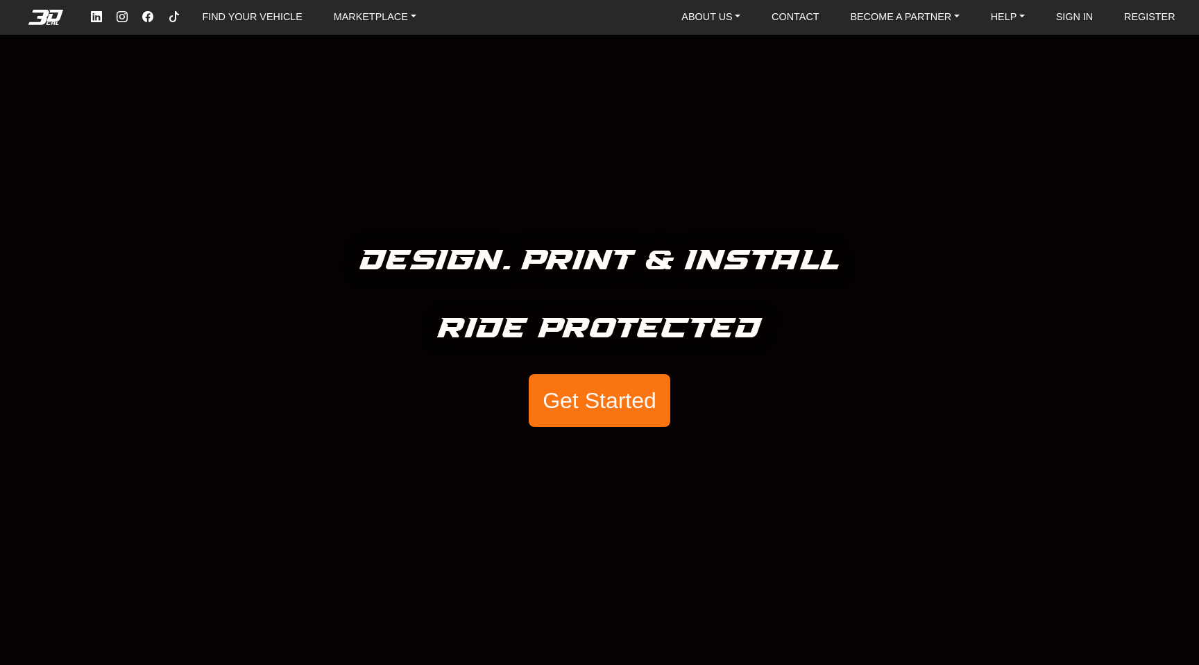
click at [619, 388] on button "Get Started" at bounding box center [600, 400] width 142 height 53
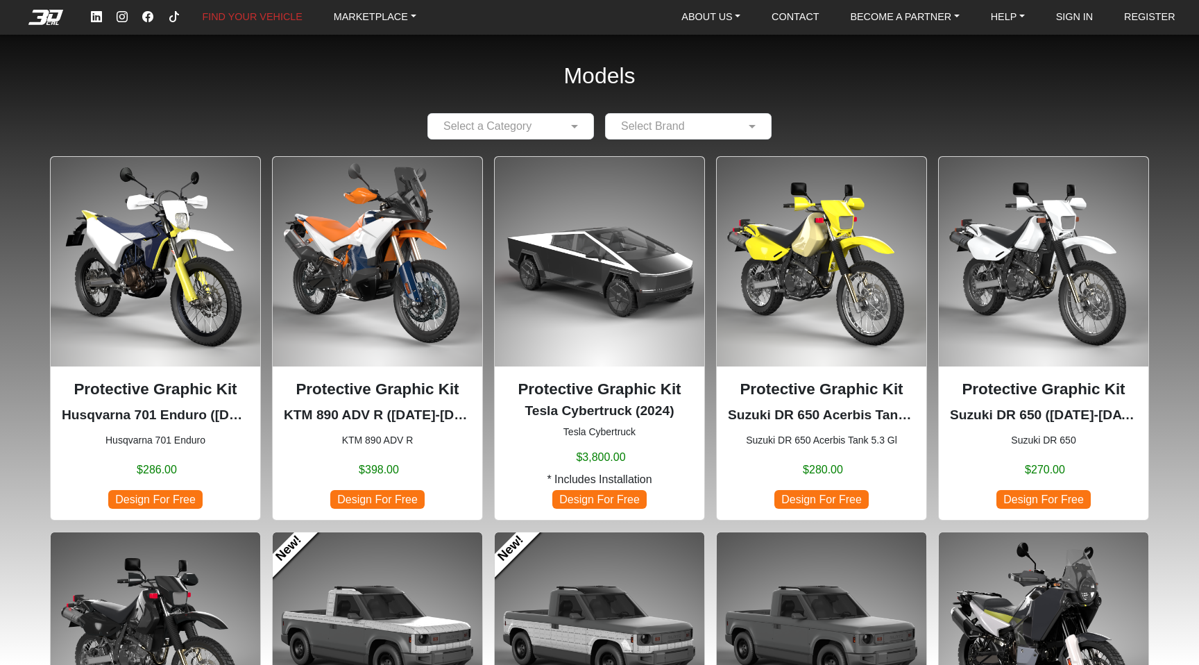
click at [532, 128] on input "text" at bounding box center [497, 126] width 124 height 17
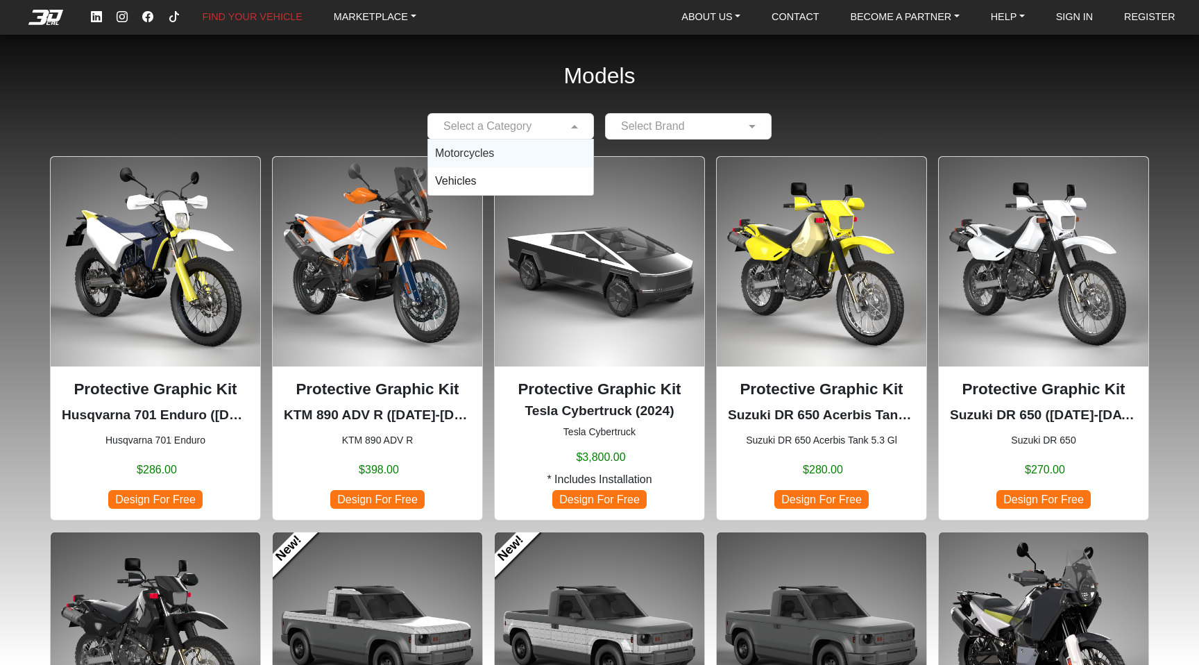
click at [524, 147] on div "Motorcycles" at bounding box center [510, 153] width 165 height 28
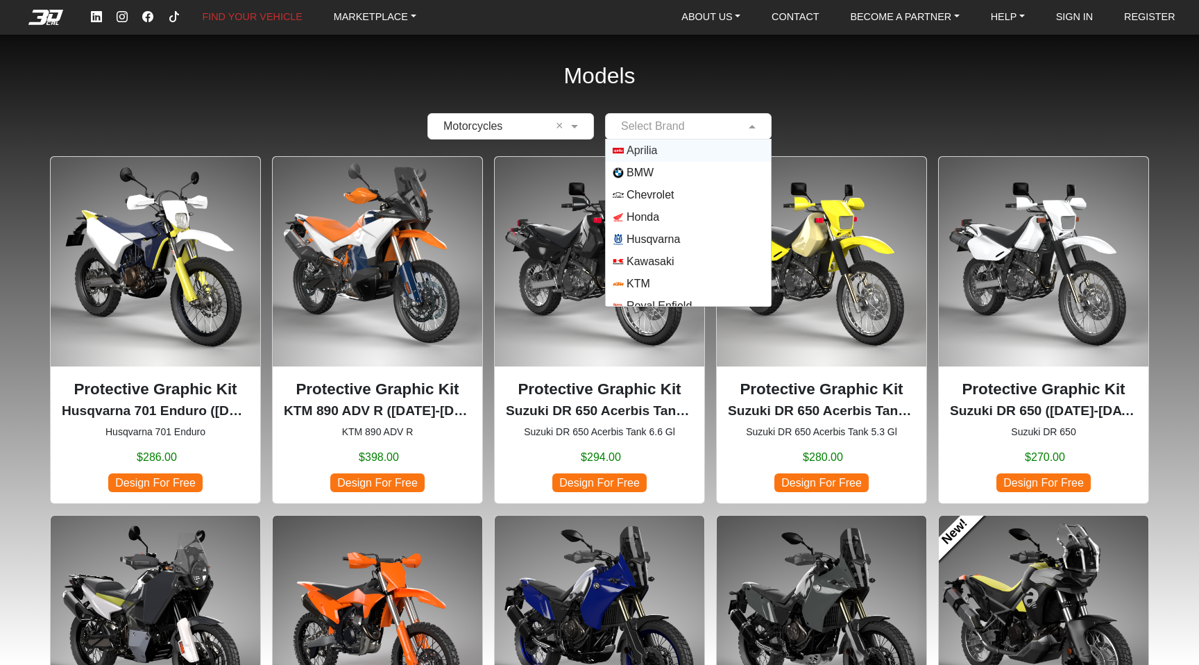
click at [636, 118] on input "text" at bounding box center [675, 126] width 124 height 17
click at [647, 142] on span "Aprilia" at bounding box center [642, 150] width 31 height 17
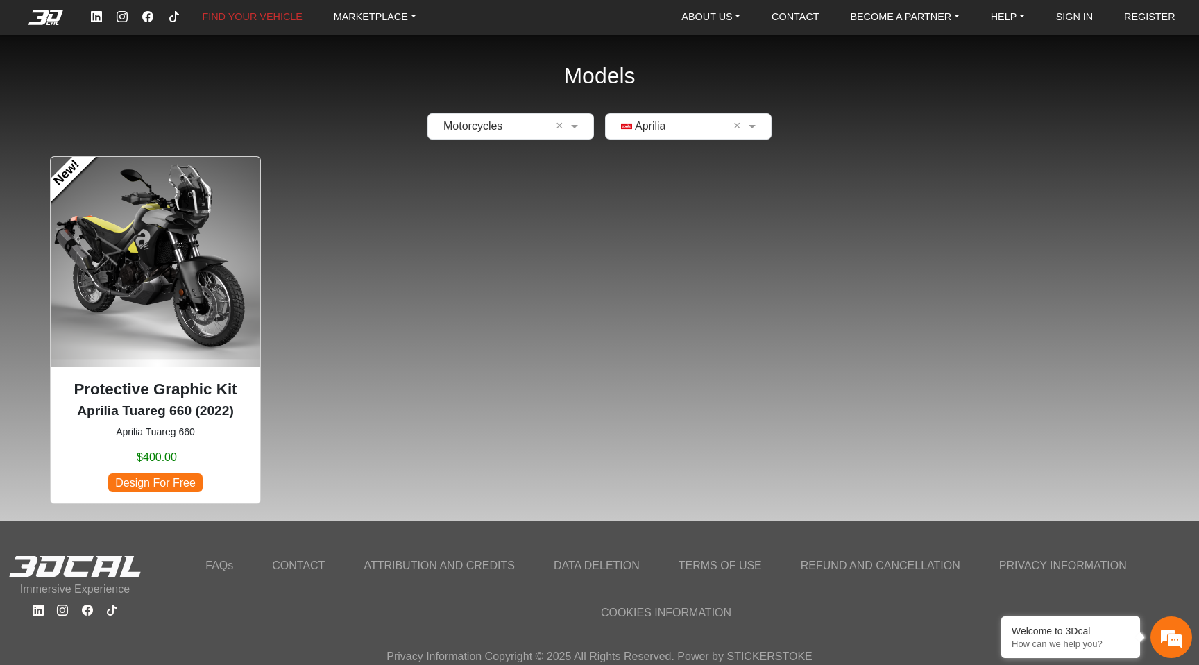
click at [161, 238] on img at bounding box center [156, 262] width 210 height 210
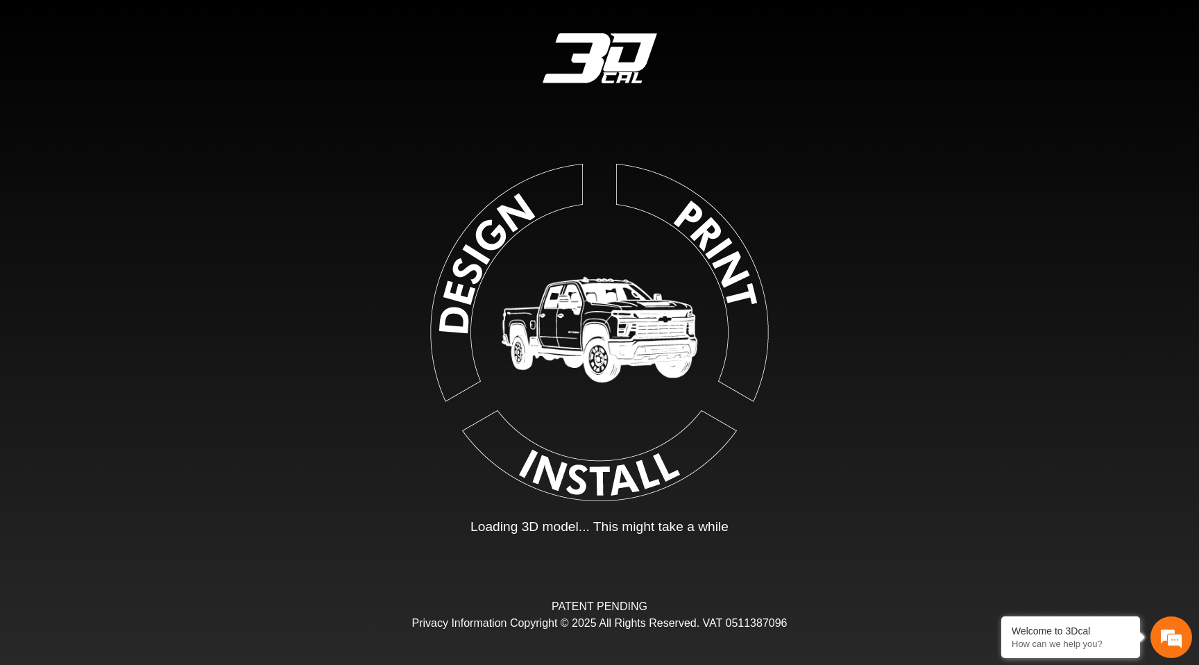
type input "*"
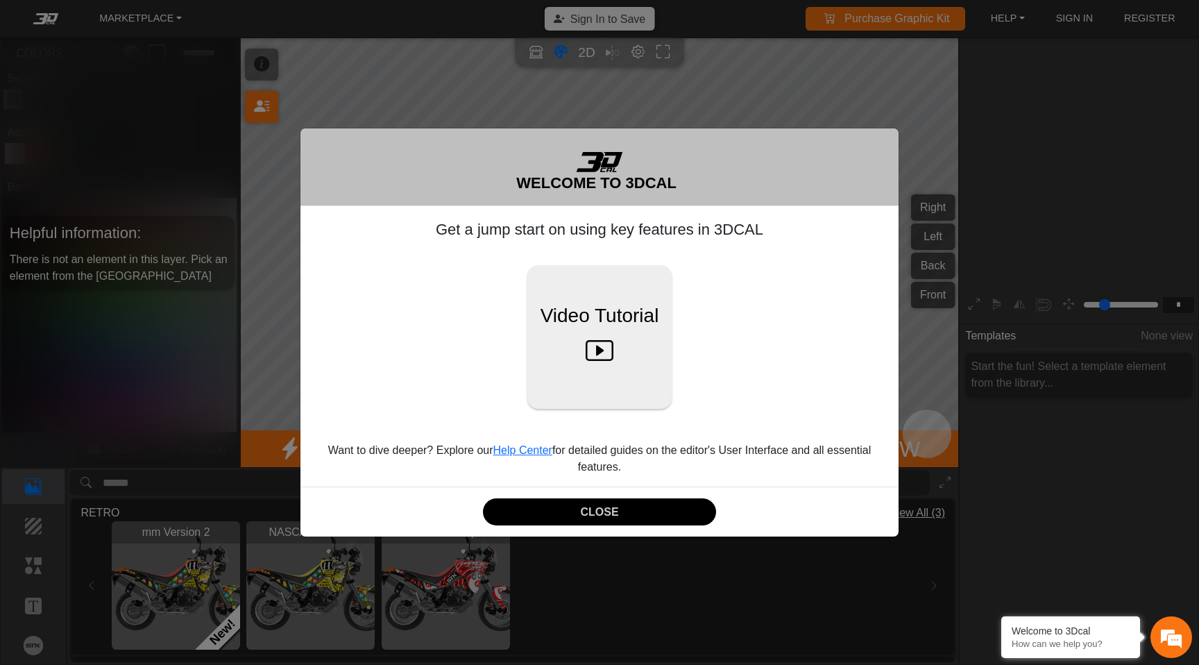
scroll to position [222, 227]
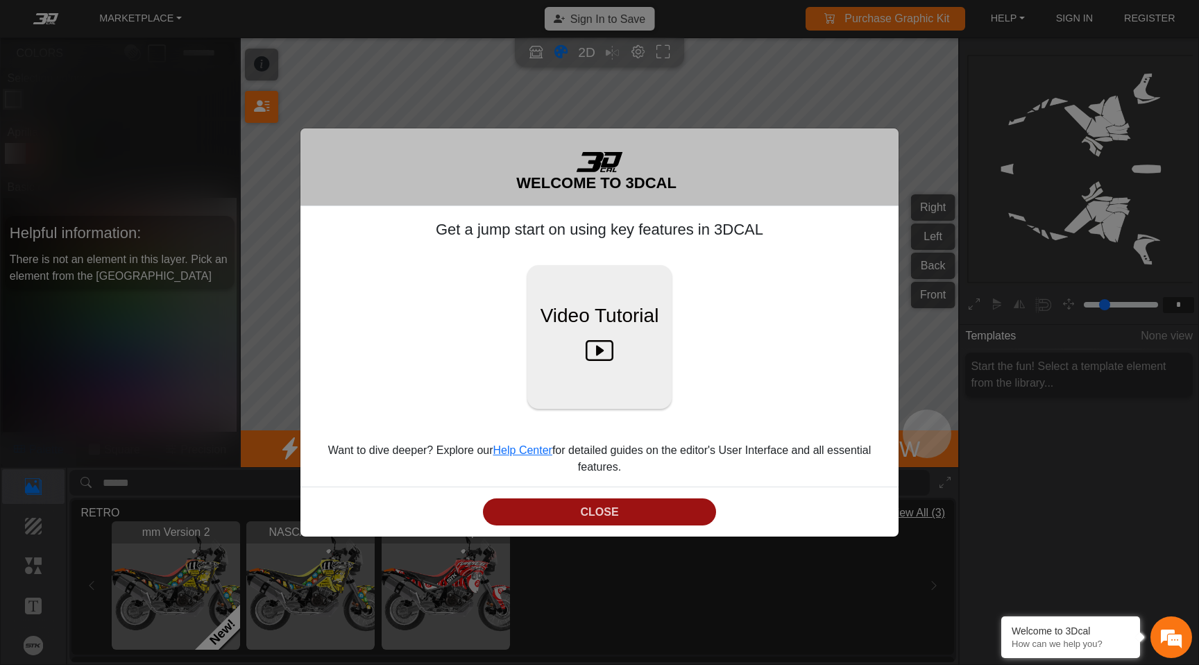
click at [597, 502] on button "CLOSE" at bounding box center [599, 511] width 232 height 27
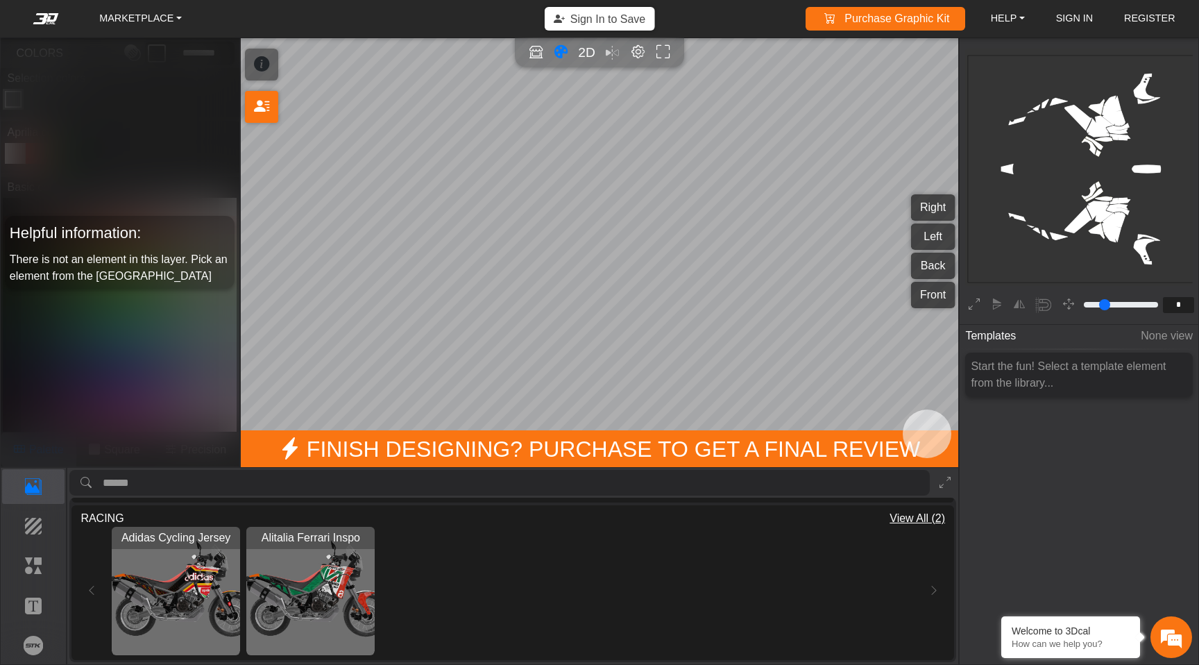
scroll to position [0, 0]
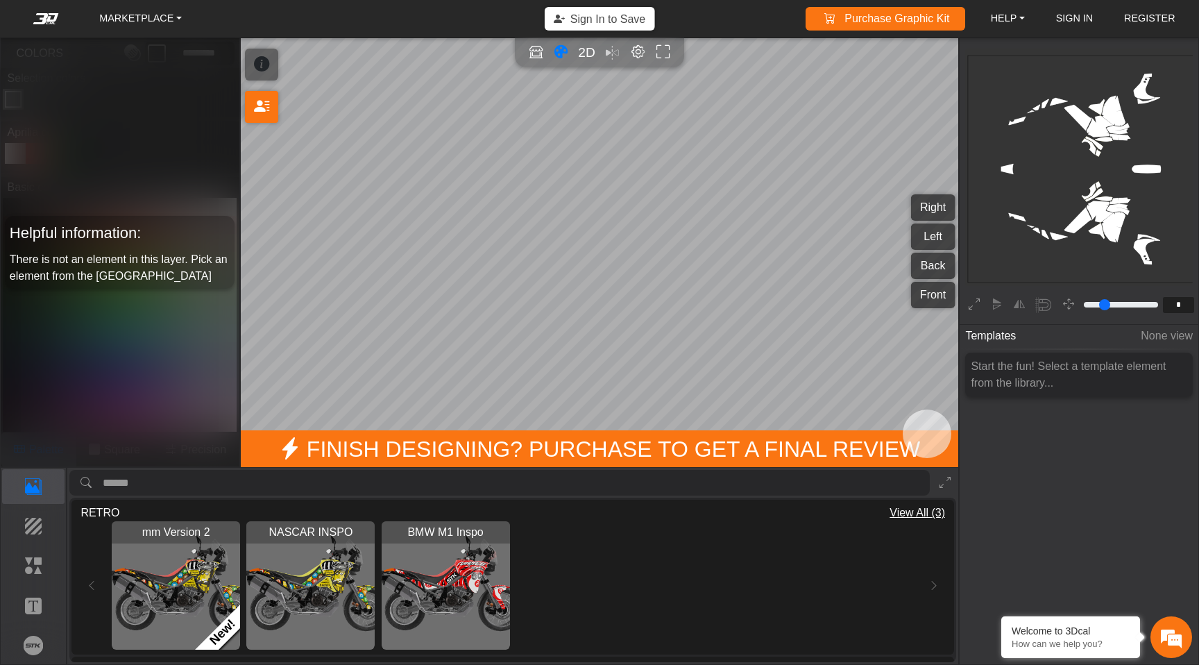
click at [323, 572] on img "View NASCAR INSPO" at bounding box center [310, 585] width 128 height 128
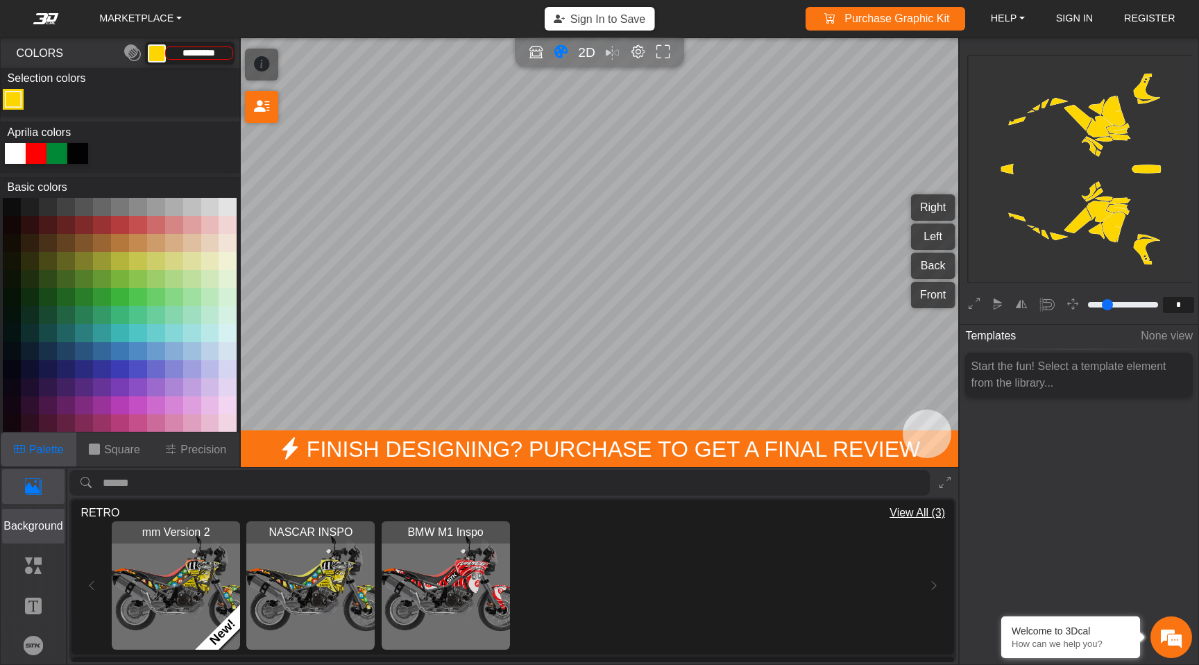
click at [14, 527] on p "Background" at bounding box center [34, 526] width 62 height 17
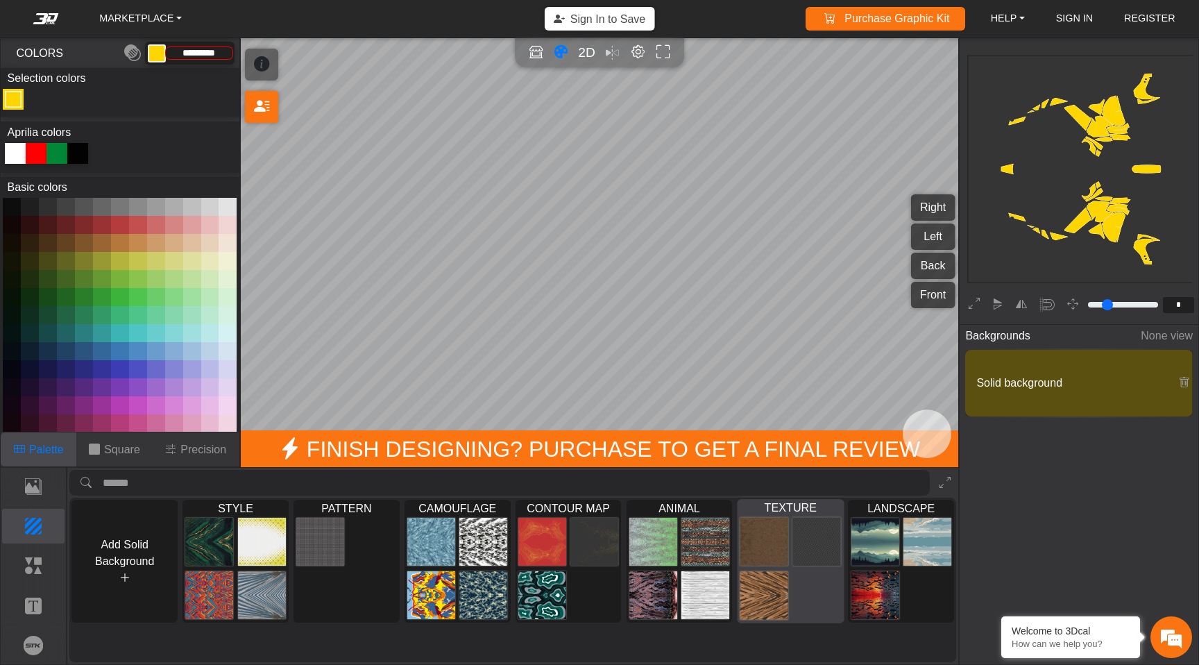
click at [790, 562] on div at bounding box center [790, 569] width 105 height 108
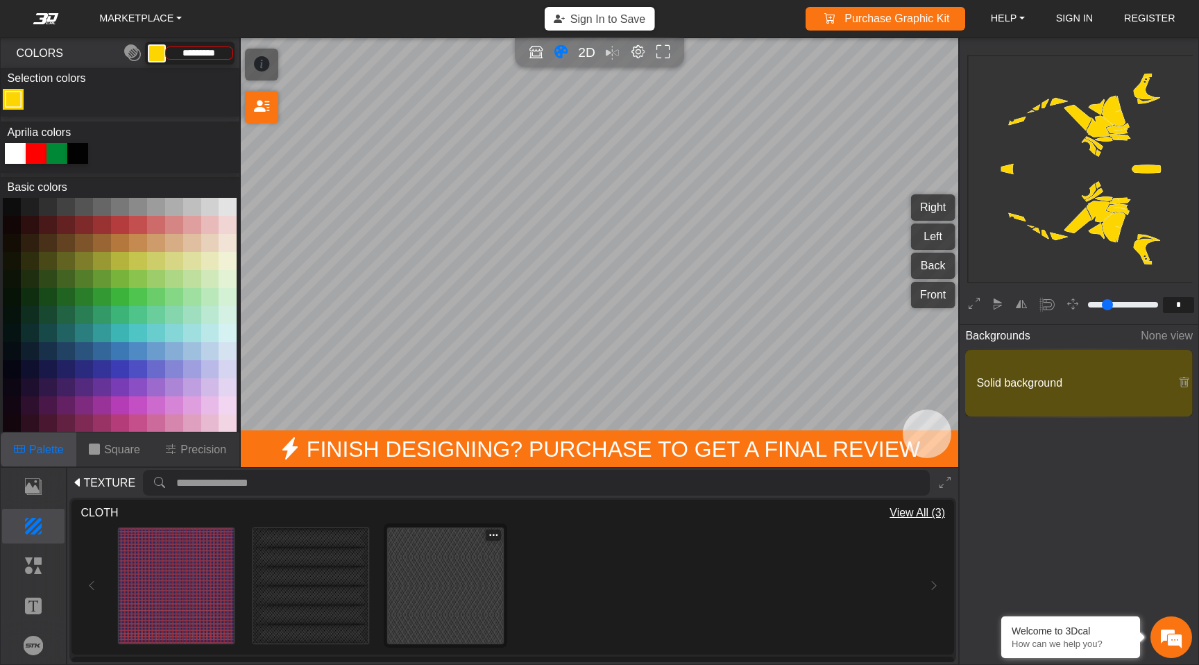
click at [440, 575] on img at bounding box center [445, 585] width 115 height 115
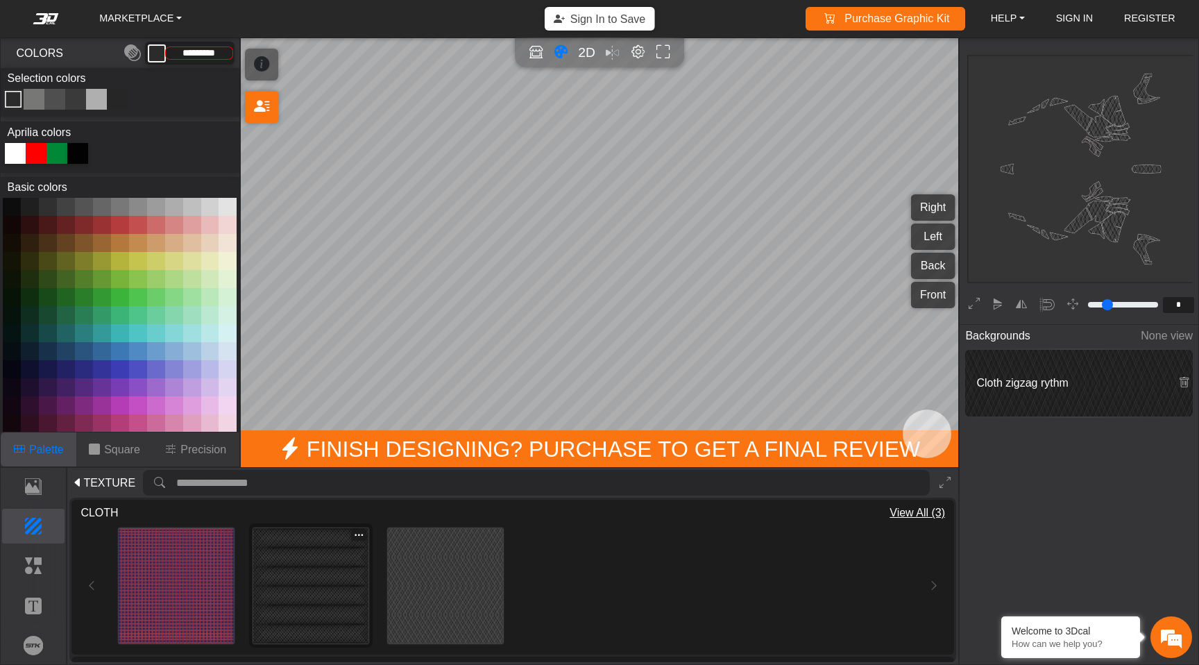
type input "*********"
click at [287, 587] on img at bounding box center [310, 585] width 115 height 115
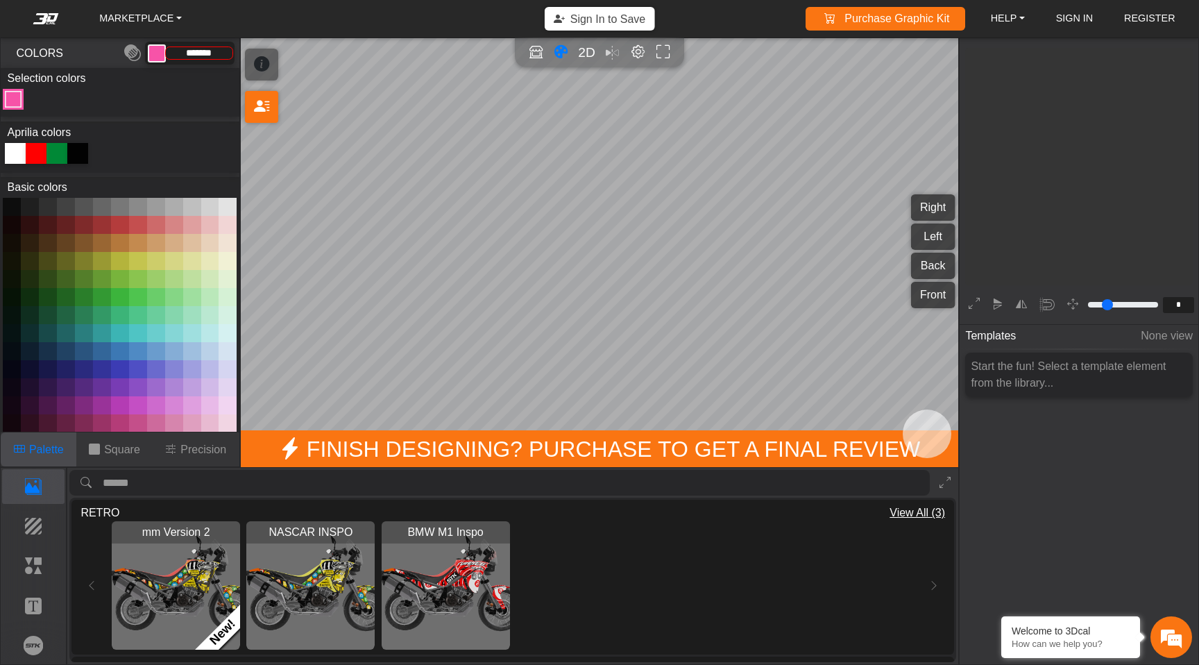
scroll to position [222, 227]
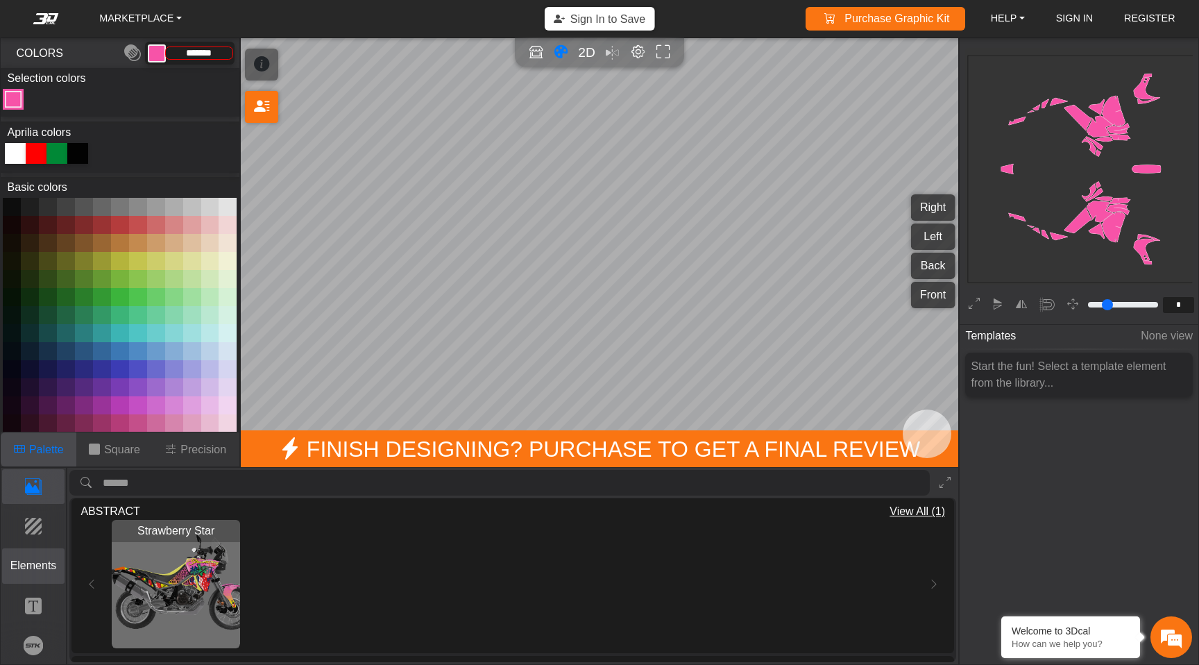
click at [28, 561] on p "Elements" at bounding box center [34, 565] width 62 height 17
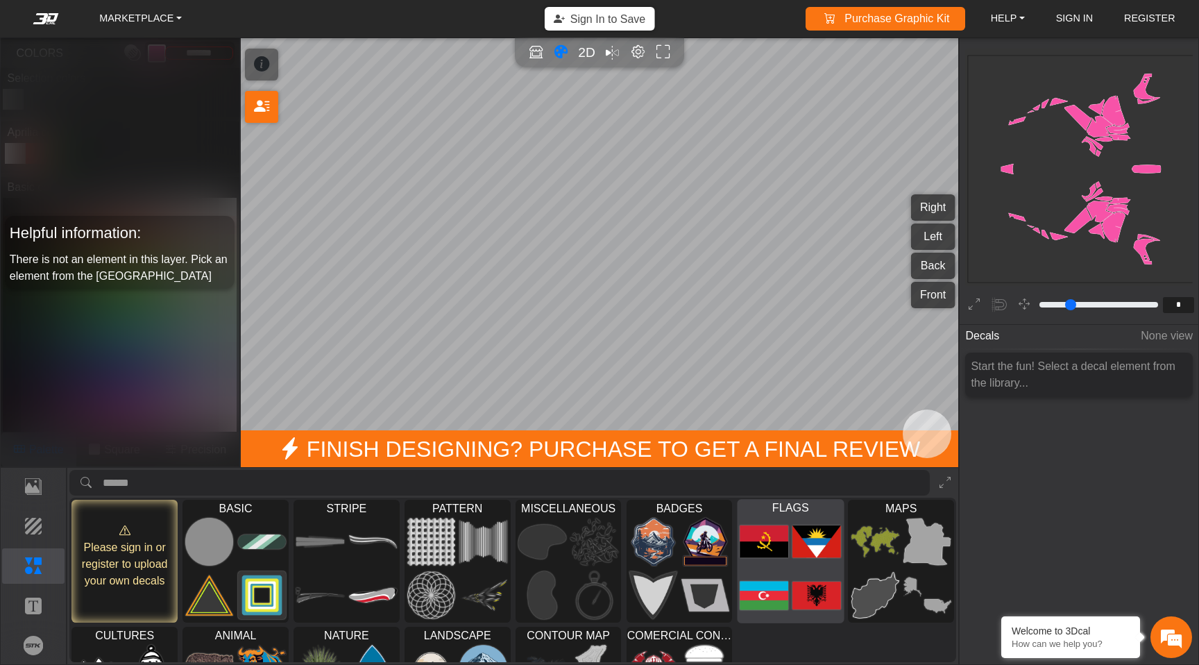
click at [812, 571] on img at bounding box center [816, 594] width 49 height 49
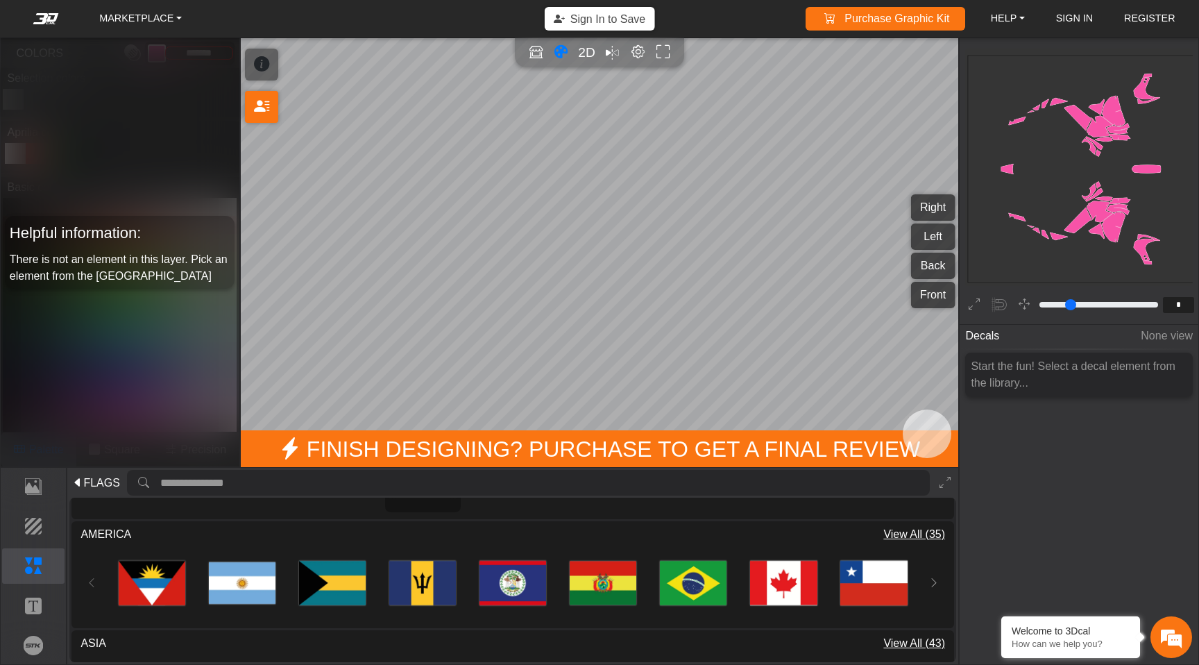
scroll to position [94, 0]
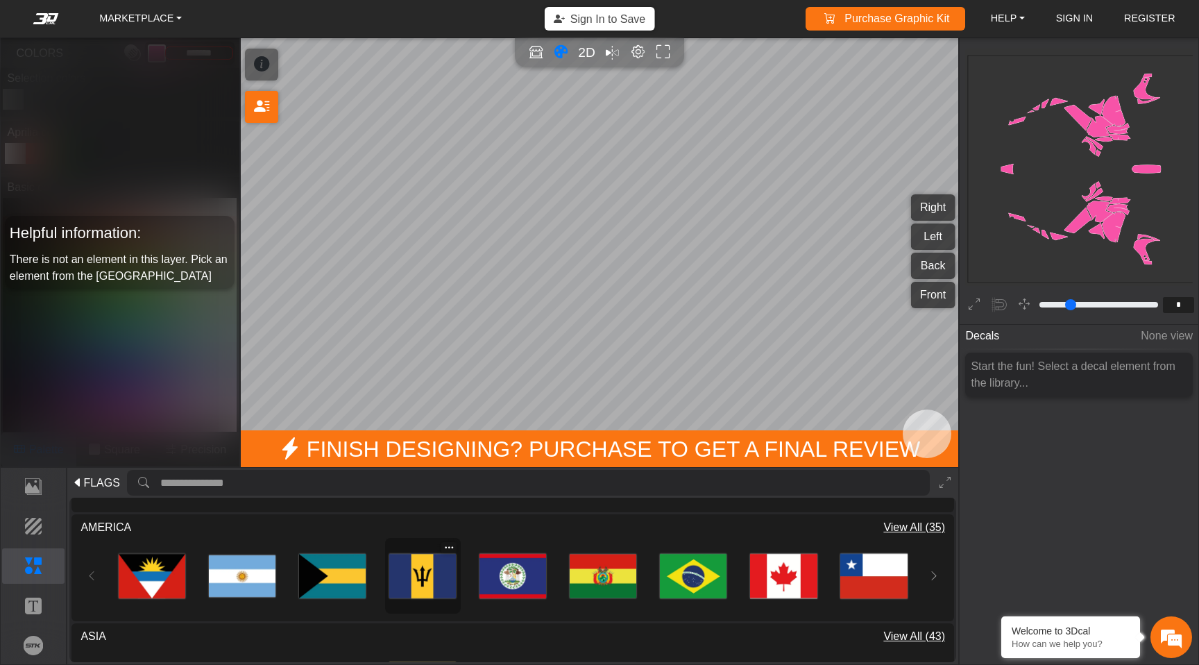
click at [421, 581] on img at bounding box center [422, 576] width 67 height 67
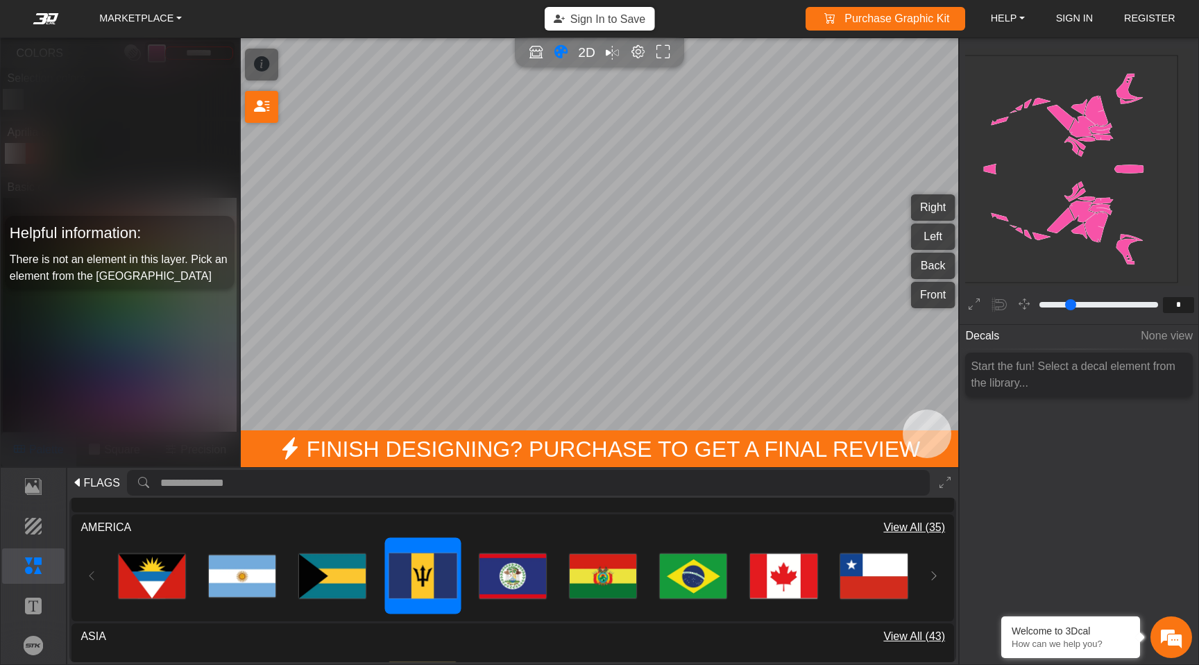
scroll to position [222, 244]
click at [1093, 233] on icon "background_wire_template_bg decal_Tuareg660_right decal_Tuareg660_left decal_Tu…" at bounding box center [1065, 169] width 682 height 682
click at [1096, 227] on icon "background_wire_template_bg decal_Tuareg660_right decal_Tuareg660_left decal_Tu…" at bounding box center [1065, 169] width 682 height 682
click at [1028, 307] on icon "button" at bounding box center [1024, 304] width 11 height 12
click at [1095, 231] on icon "background_wire_template_bg decal_Tuareg660_right decal_Tuareg660_left decal_Tu…" at bounding box center [1065, 169] width 682 height 682
